Goal: Task Accomplishment & Management: Manage account settings

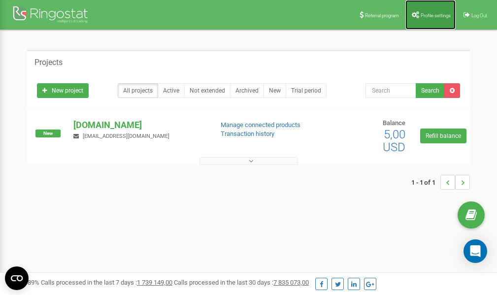
click at [428, 16] on span "Profile settings" at bounding box center [436, 15] width 30 height 5
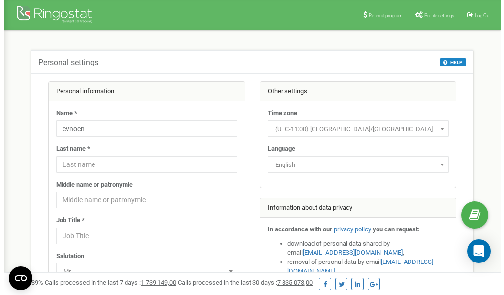
scroll to position [49, 0]
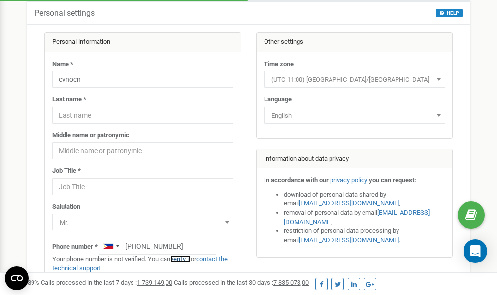
click at [184, 259] on link "verify it" at bounding box center [180, 258] width 20 height 7
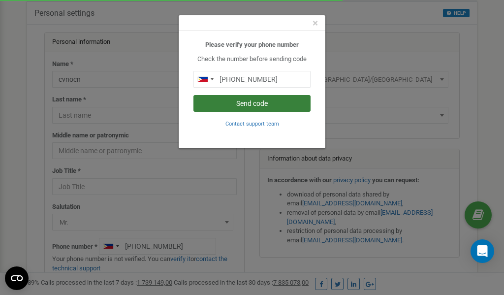
click at [263, 103] on button "Send code" at bounding box center [252, 103] width 117 height 17
